Goal: Information Seeking & Learning: Learn about a topic

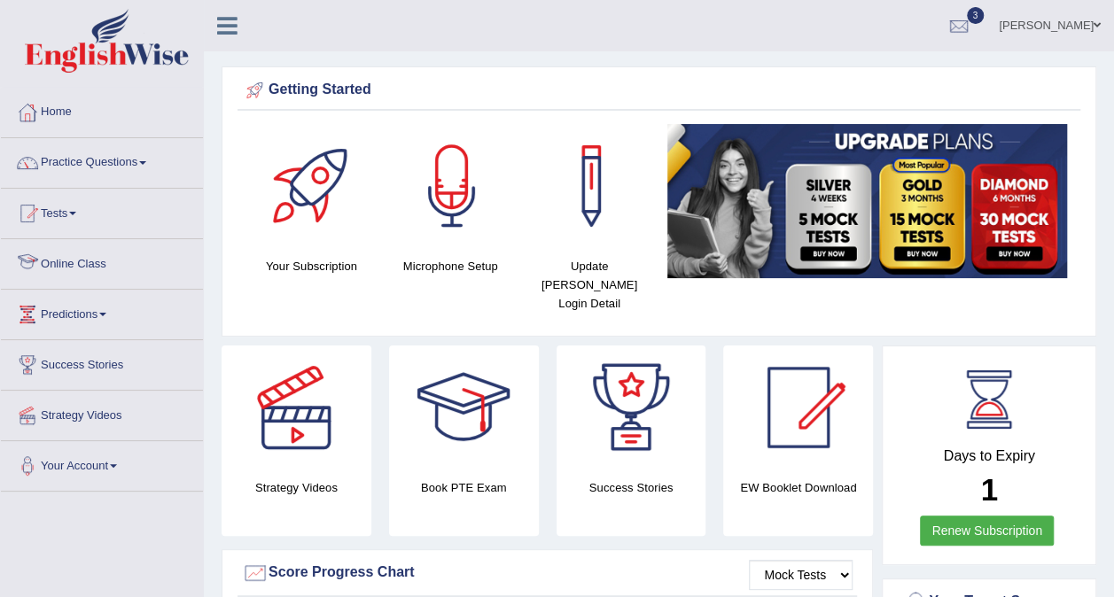
click at [104, 275] on link "Online Class" at bounding box center [102, 261] width 202 height 44
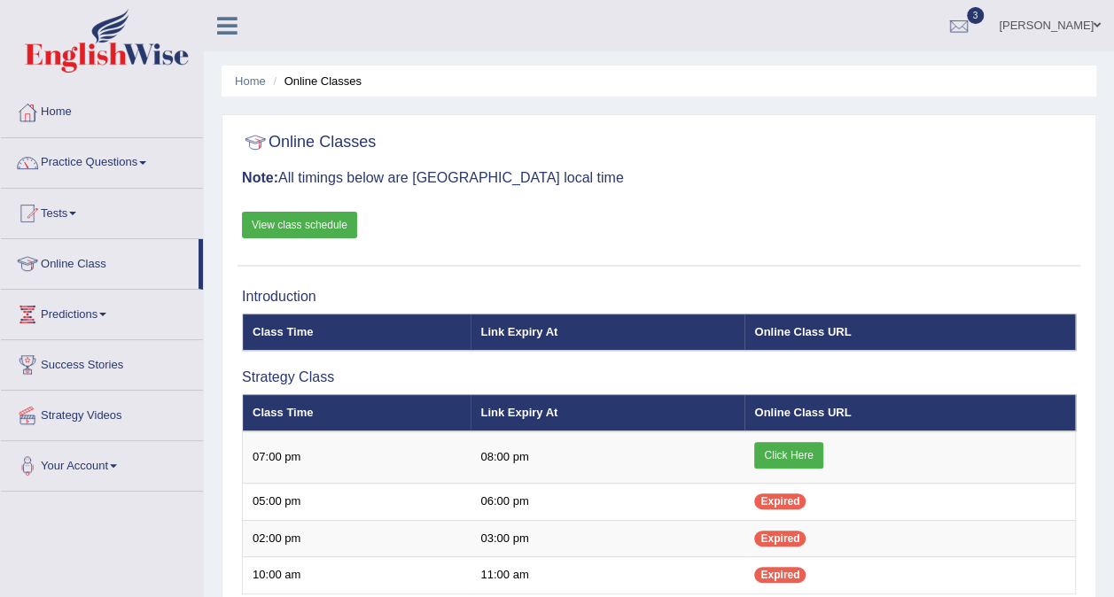
click at [311, 229] on link "View class schedule" at bounding box center [299, 225] width 115 height 27
click at [145, 161] on span at bounding box center [142, 163] width 7 height 4
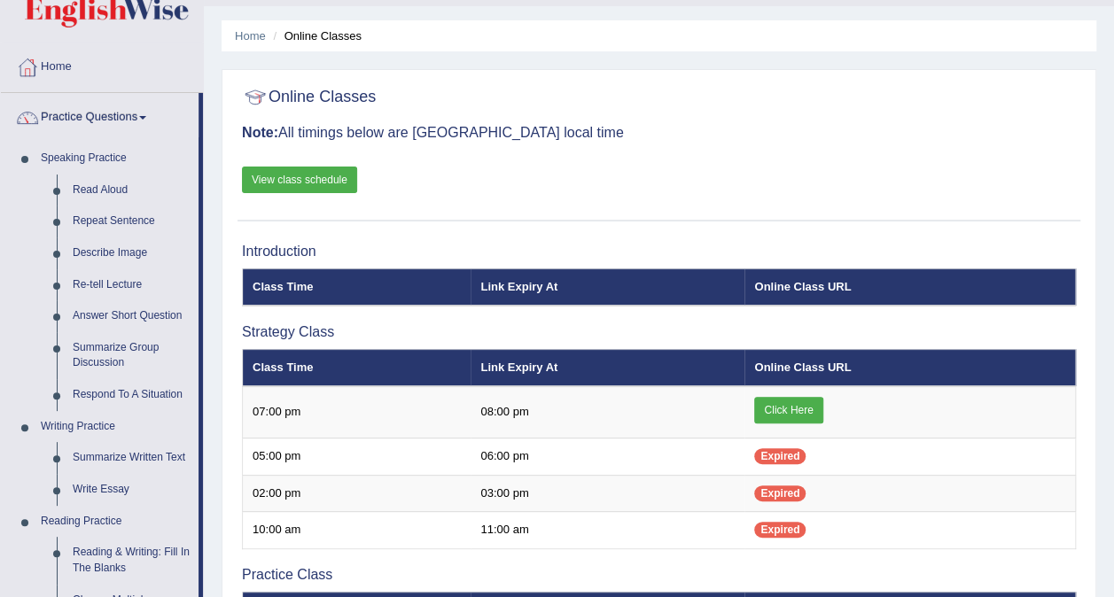
scroll to position [46, 0]
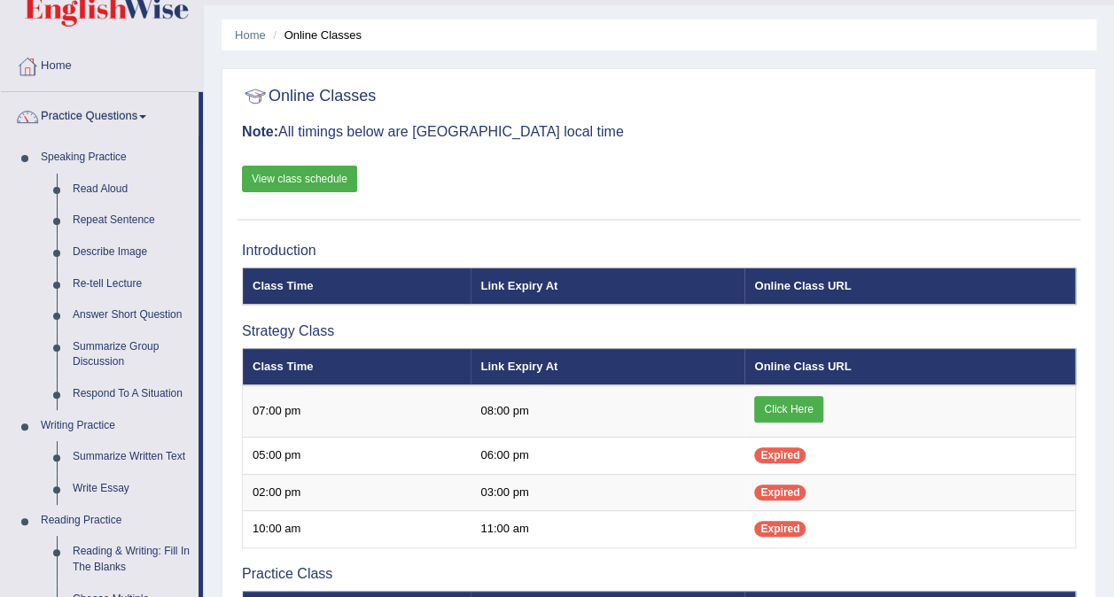
click at [305, 177] on link "View class schedule" at bounding box center [299, 179] width 115 height 27
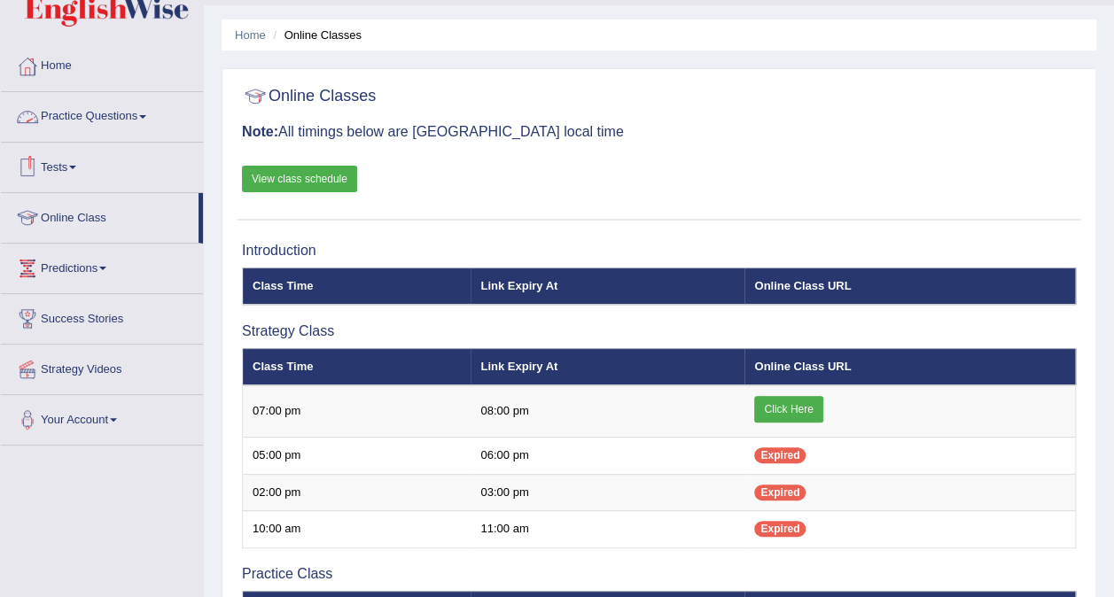
click at [152, 117] on link "Practice Questions" at bounding box center [102, 114] width 202 height 44
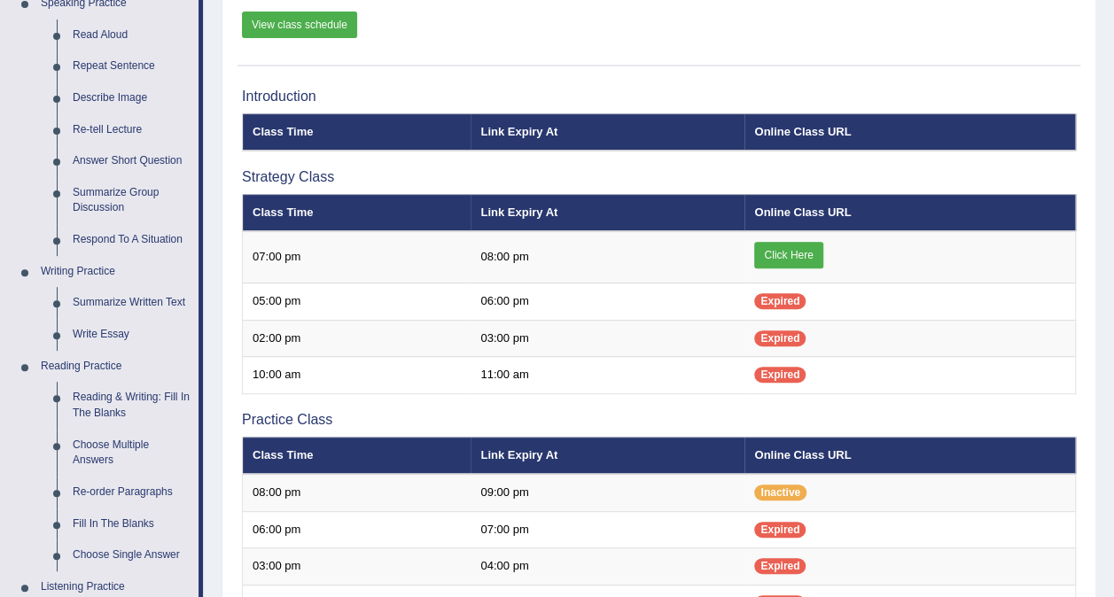
scroll to position [204, 0]
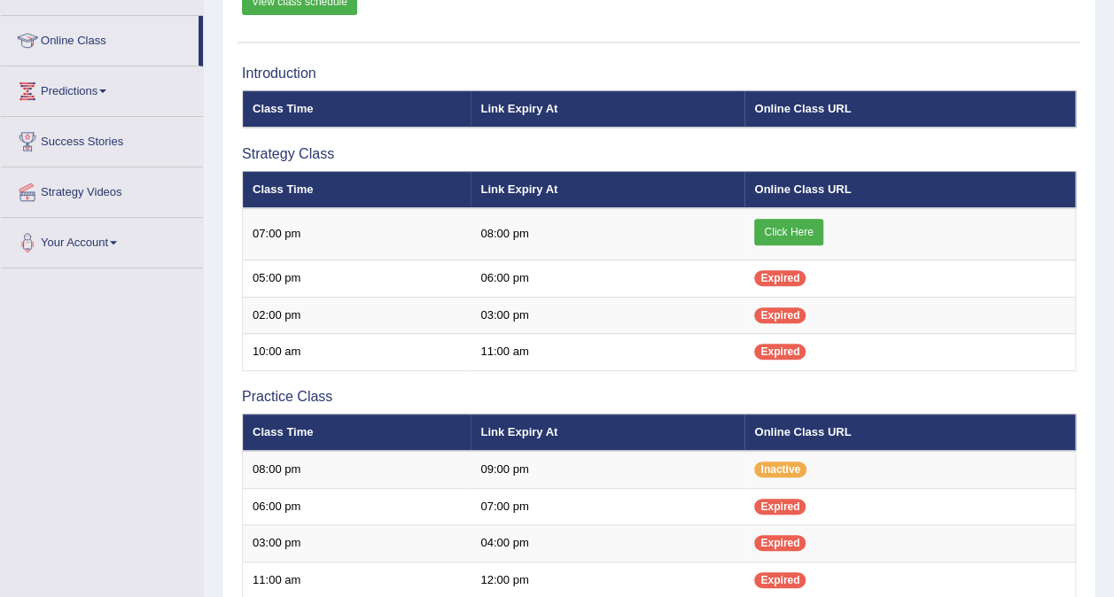
scroll to position [204, 0]
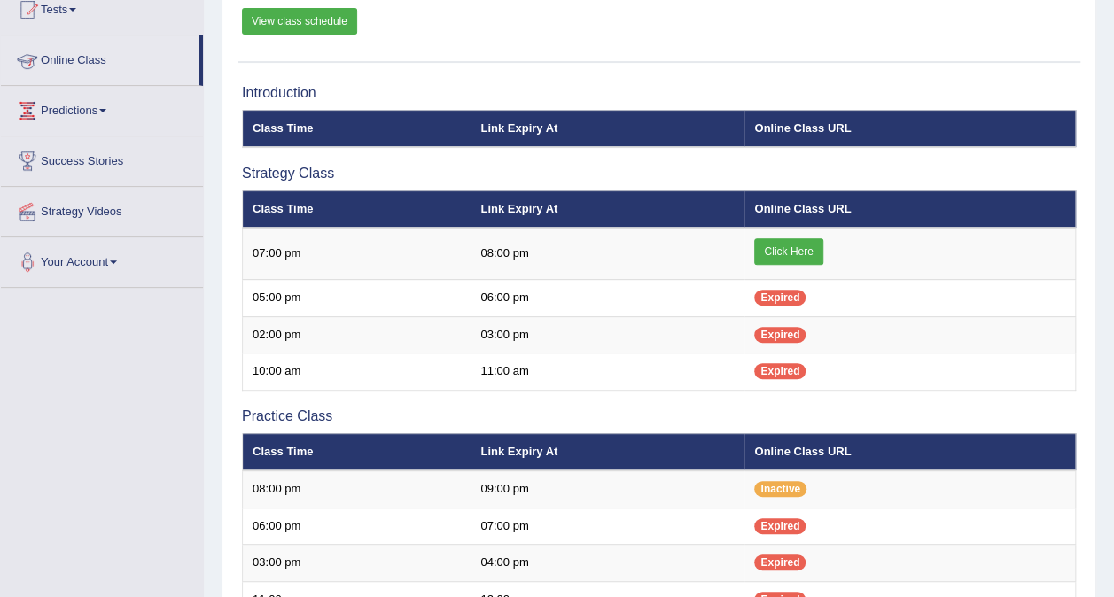
click at [117, 62] on link "Online Class" at bounding box center [100, 57] width 198 height 44
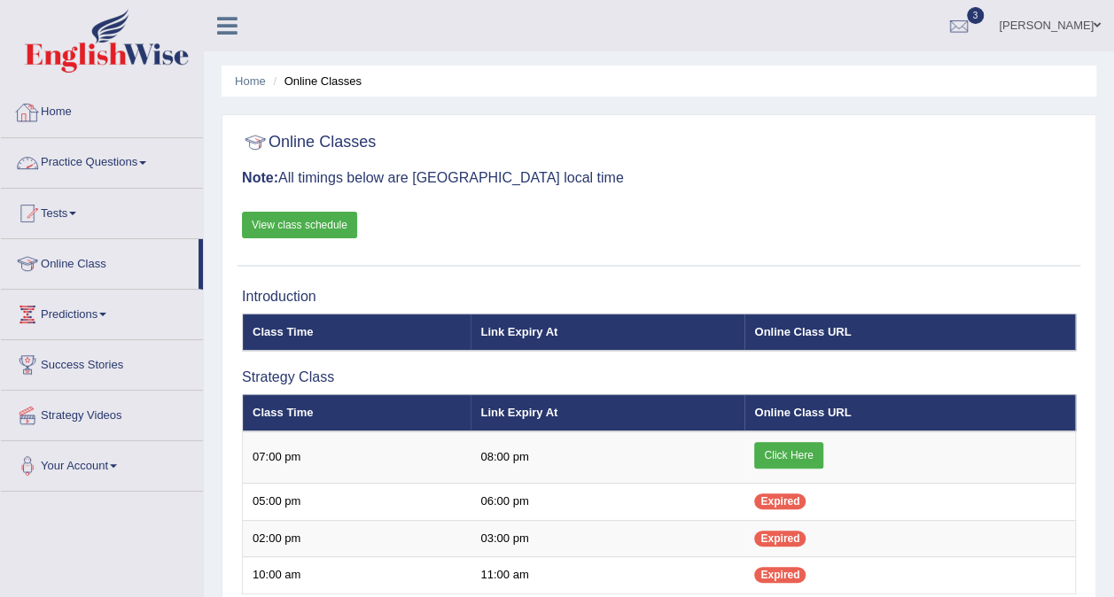
click at [81, 161] on link "Practice Questions" at bounding box center [102, 160] width 202 height 44
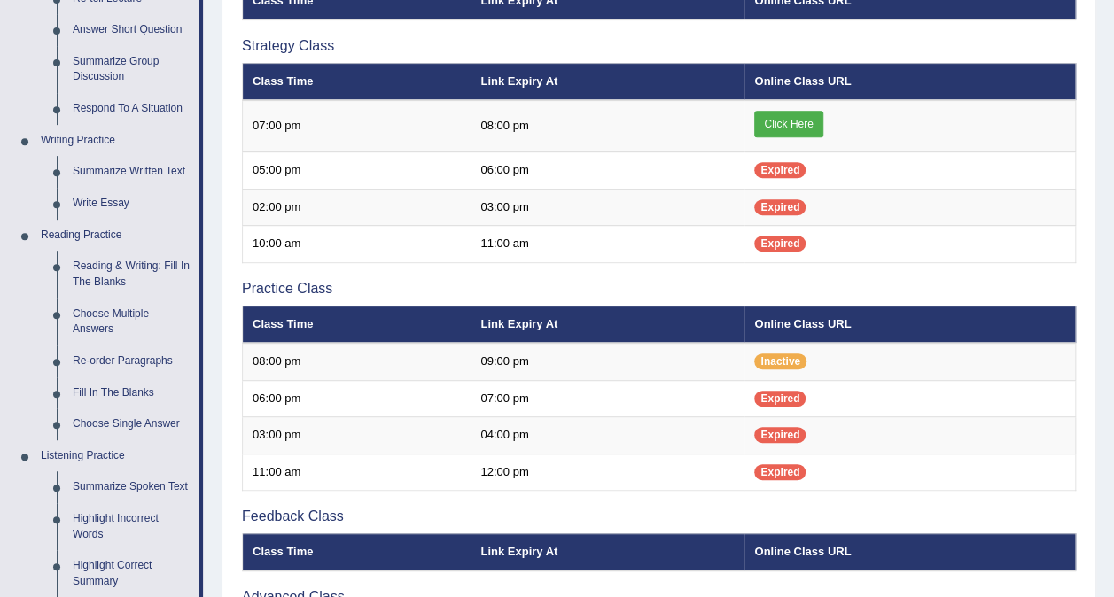
scroll to position [323, 0]
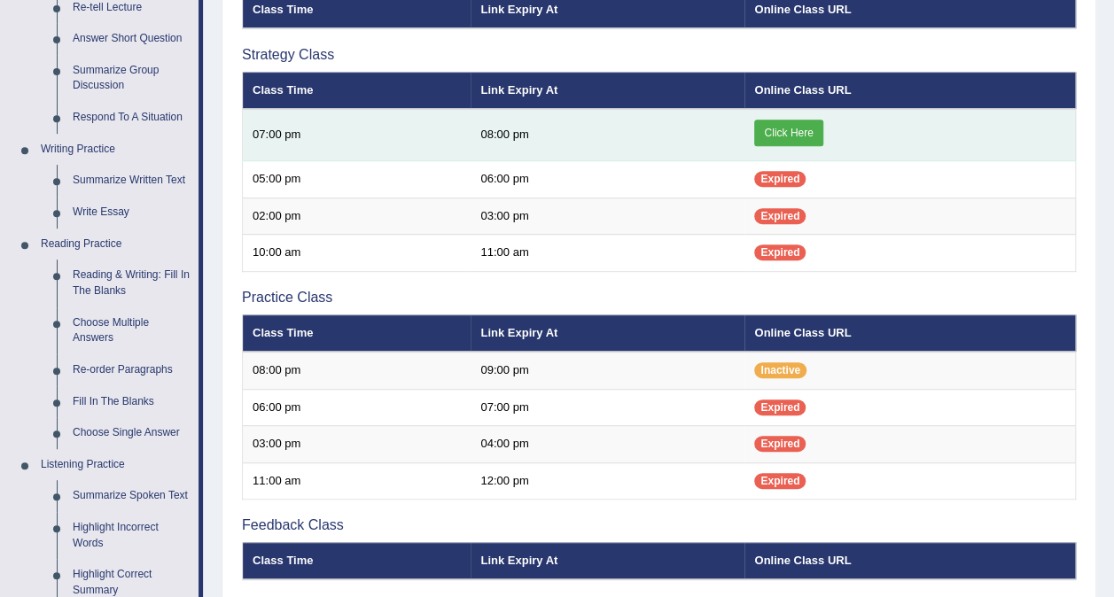
click at [784, 138] on link "Click Here" at bounding box center [788, 133] width 68 height 27
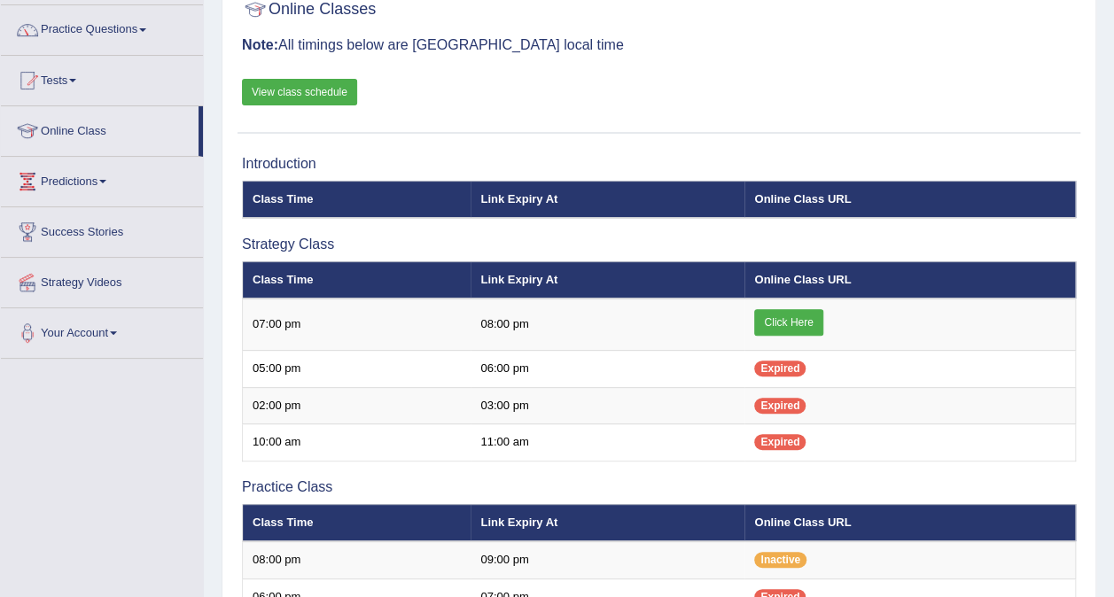
scroll to position [131, 0]
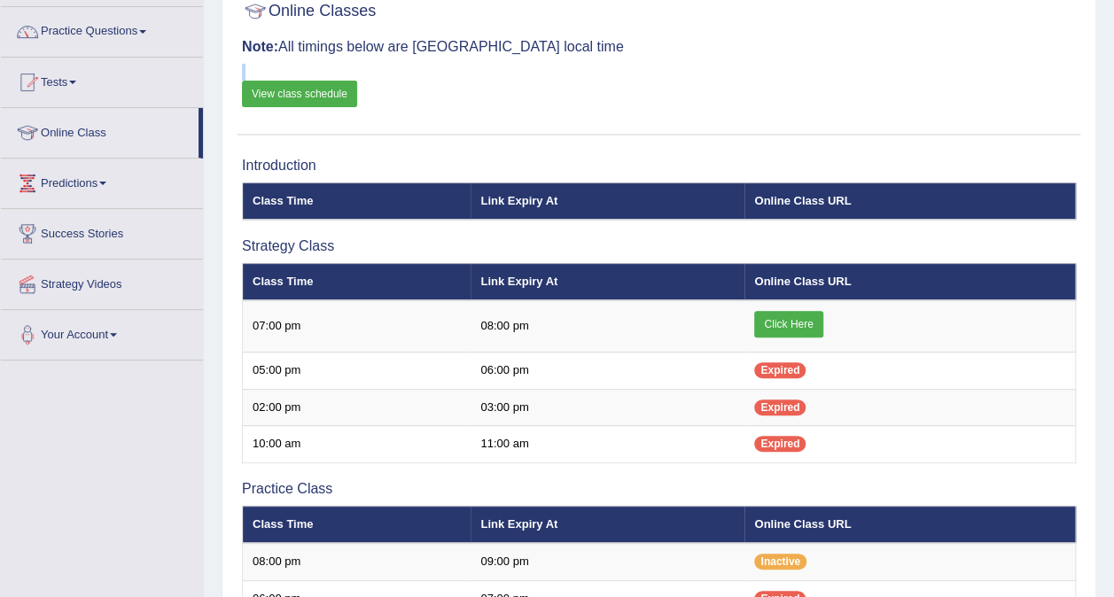
drag, startPoint x: 0, startPoint y: 0, endPoint x: 308, endPoint y: 99, distance: 323.2
click at [308, 99] on div "Online Classes Note: All timings below are [GEOGRAPHIC_DATA] local time View cl…" at bounding box center [659, 64] width 843 height 143
click at [308, 99] on link "View class schedule" at bounding box center [299, 94] width 115 height 27
